Goal: Find specific page/section: Find specific page/section

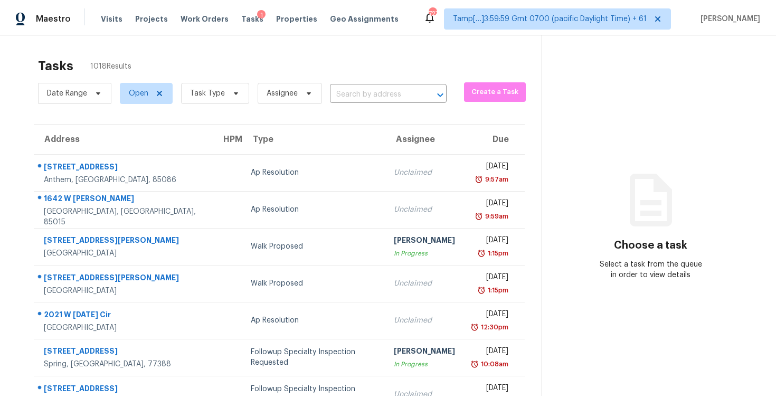
scroll to position [140, 0]
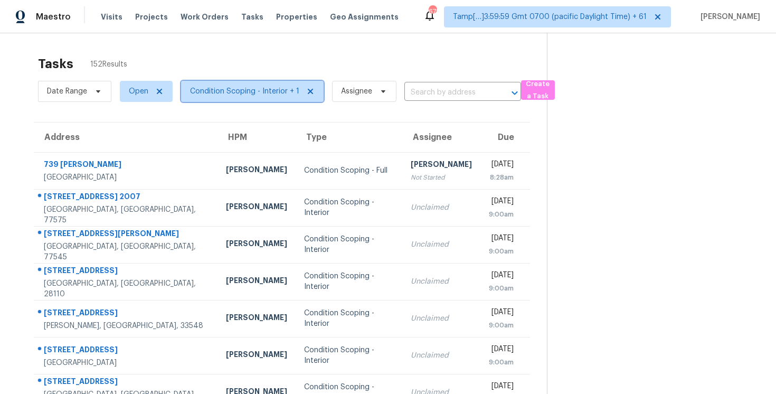
click at [222, 81] on span "Condition Scoping - Interior + 1" at bounding box center [252, 91] width 142 height 21
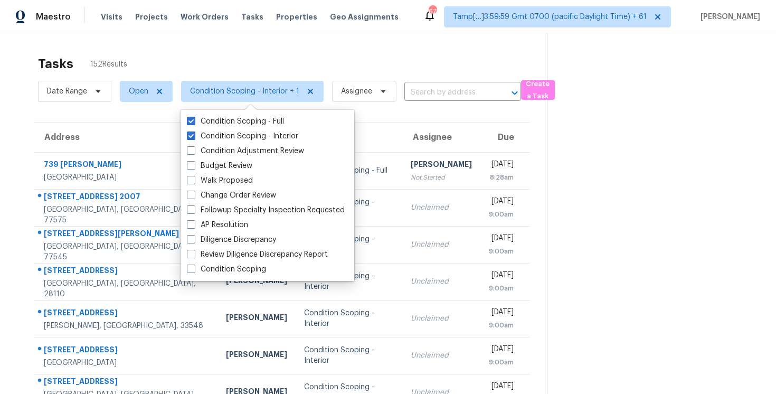
click at [232, 47] on div "Tasks 152 Results Date Range Open Condition Scoping - Interior + 1 Assignee ​ C…" at bounding box center [388, 291] width 776 height 516
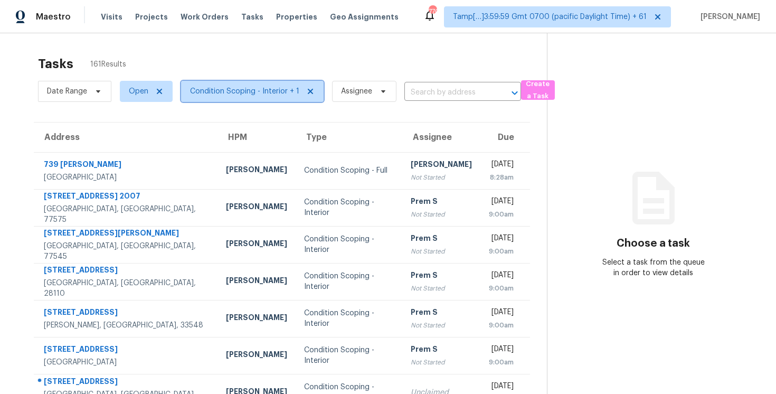
click at [247, 85] on span "Condition Scoping - Interior + 1" at bounding box center [252, 91] width 142 height 21
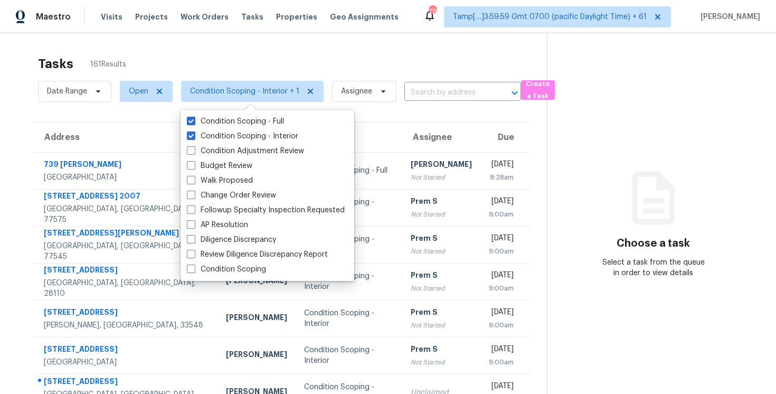
click at [248, 66] on div "Tasks 161 Results" at bounding box center [292, 63] width 509 height 27
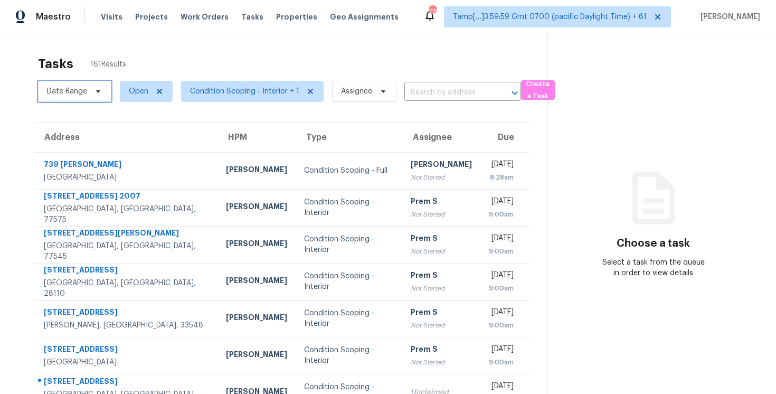
click at [97, 100] on span "Date Range" at bounding box center [74, 91] width 73 height 21
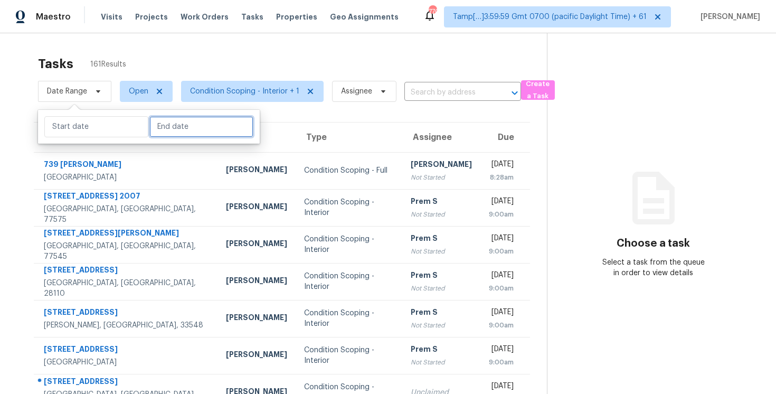
click at [155, 132] on input "text" at bounding box center [201, 126] width 104 height 21
select select "7"
select select "2025"
select select "8"
select select "2025"
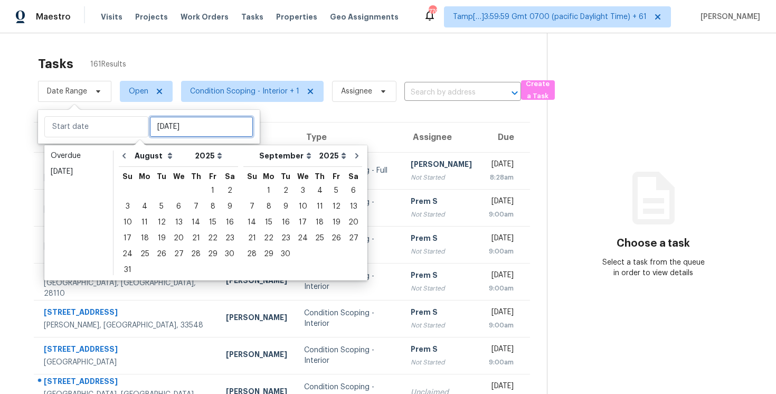
type input "[DATE]"
click at [176, 222] on div "13" at bounding box center [178, 222] width 17 height 15
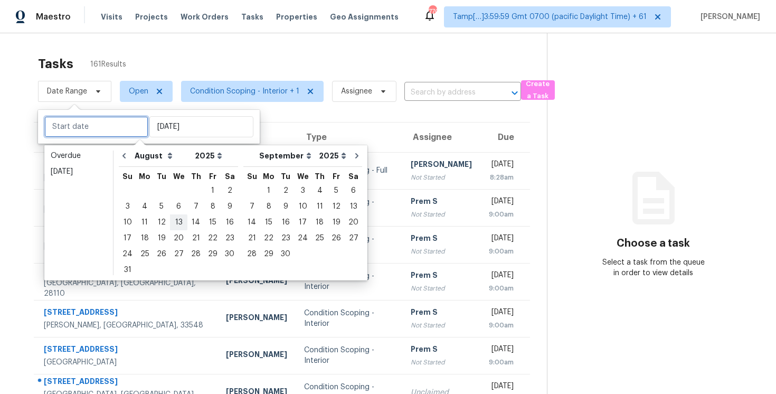
type input "[DATE]"
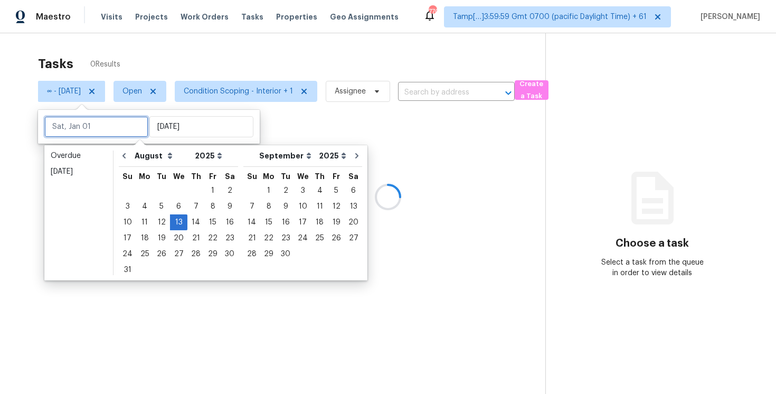
type input "[DATE]"
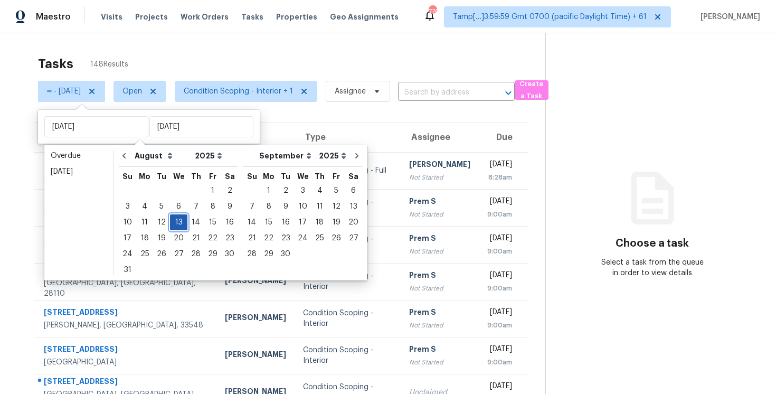
click at [179, 223] on div "13" at bounding box center [178, 222] width 17 height 15
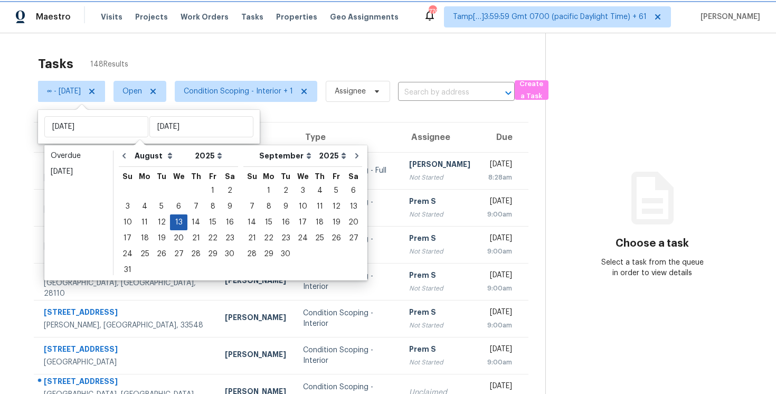
type input "[DATE]"
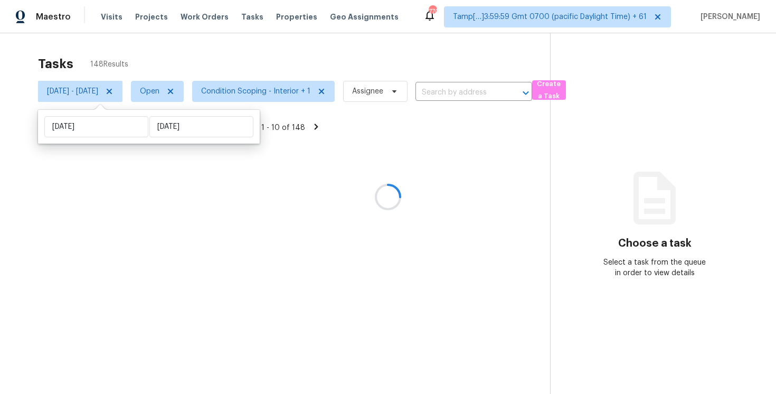
click at [169, 74] on div "Tasks 148 Results" at bounding box center [294, 63] width 512 height 27
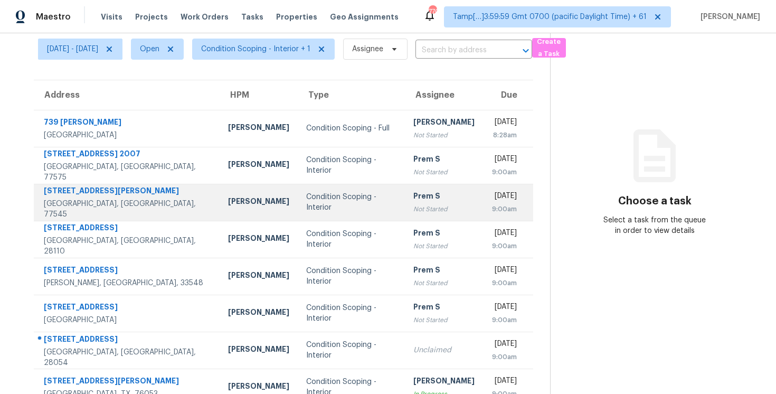
scroll to position [47, 0]
